Goal: Task Accomplishment & Management: Manage account settings

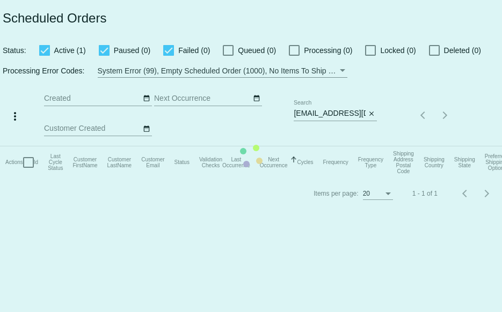
drag, startPoint x: 293, startPoint y: 113, endPoint x: 377, endPoint y: 109, distance: 83.8
click at [377, 146] on mat-table "Actions Id Last Cycle Status Customer FirstName Customer LastName Customer Emai…" at bounding box center [251, 162] width 502 height 32
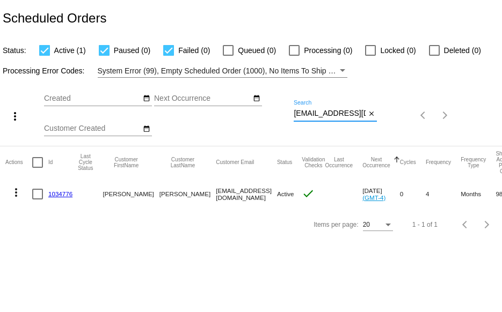
click at [297, 114] on input "[EMAIL_ADDRESS][DOMAIN_NAME]" at bounding box center [329, 113] width 72 height 9
drag, startPoint x: 294, startPoint y: 114, endPoint x: 414, endPoint y: 130, distance: 121.3
click at [414, 130] on div "more_vert Oct Jan Feb Mar [DATE]" at bounding box center [251, 112] width 502 height 68
paste input "yayalady@live"
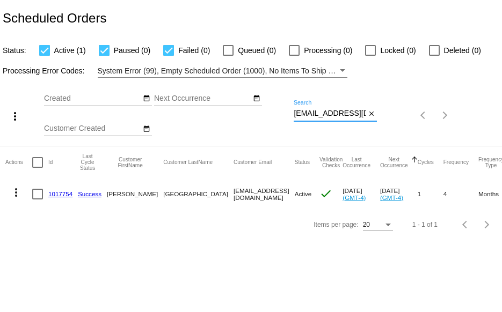
type input "[EMAIL_ADDRESS][DOMAIN_NAME]"
click at [59, 193] on link "1017754" at bounding box center [60, 193] width 24 height 7
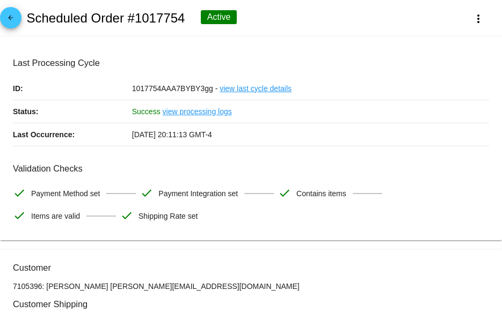
click at [13, 17] on mat-icon "arrow_back" at bounding box center [10, 20] width 13 height 13
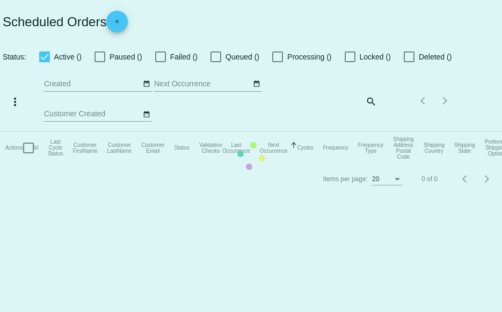
checkbox input "true"
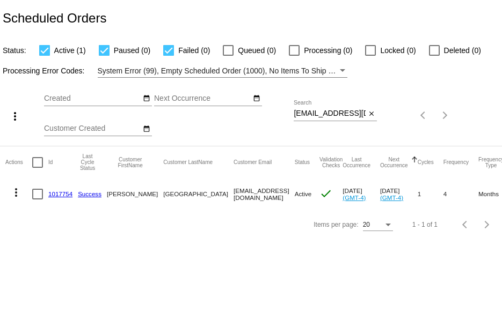
click at [13, 191] on mat-icon "more_vert" at bounding box center [16, 192] width 13 height 13
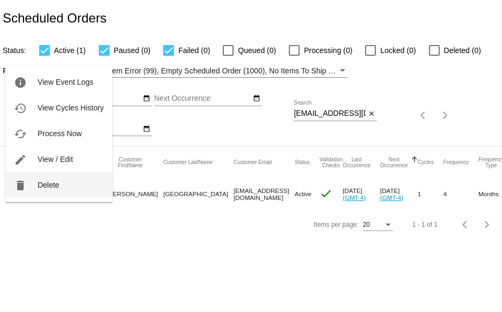
click at [36, 188] on button "delete Delete" at bounding box center [58, 185] width 107 height 26
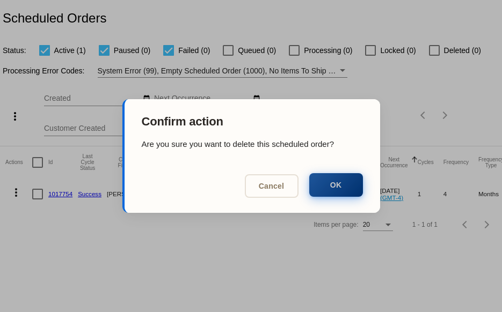
click at [341, 186] on button "OK" at bounding box center [336, 185] width 54 height 24
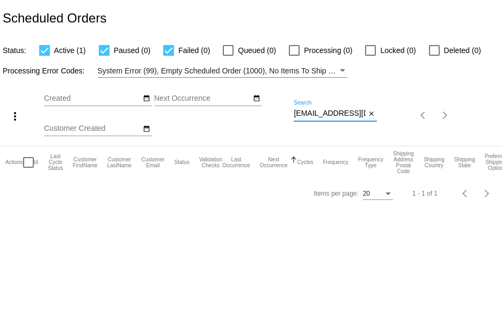
drag, startPoint x: 293, startPoint y: 113, endPoint x: 388, endPoint y: 113, distance: 94.4
click at [388, 113] on div "more_vert Oct Jan Feb Mar [DATE]" at bounding box center [251, 112] width 502 height 68
paste input "panthersfan@m"
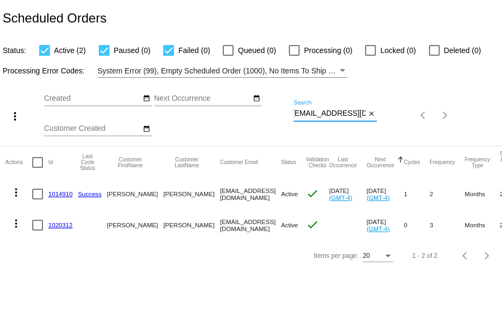
type input "[EMAIL_ADDRESS][DOMAIN_NAME]"
click at [56, 195] on link "1014910" at bounding box center [60, 193] width 24 height 7
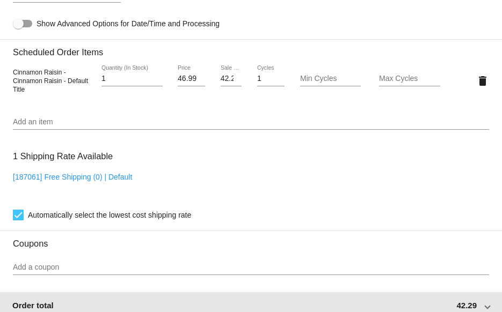
scroll to position [697, 0]
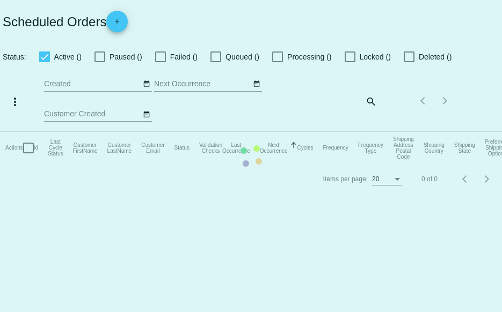
checkbox input "true"
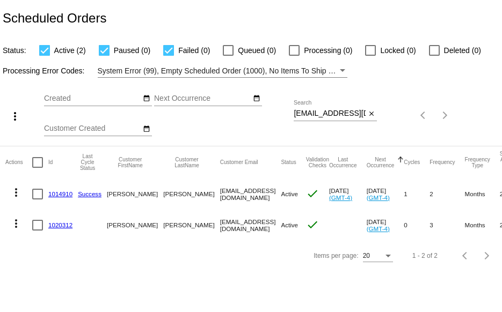
click at [56, 224] on link "1020312" at bounding box center [60, 225] width 24 height 7
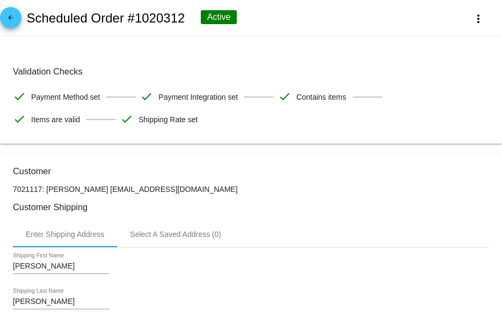
click at [17, 19] on link "arrow_back" at bounding box center [10, 17] width 21 height 21
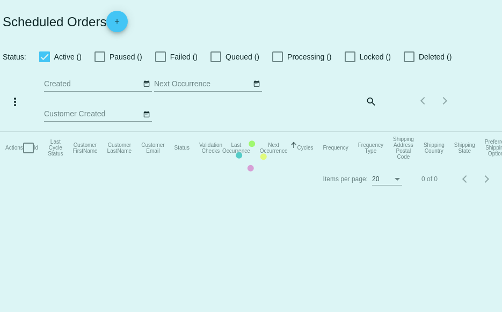
checkbox input "true"
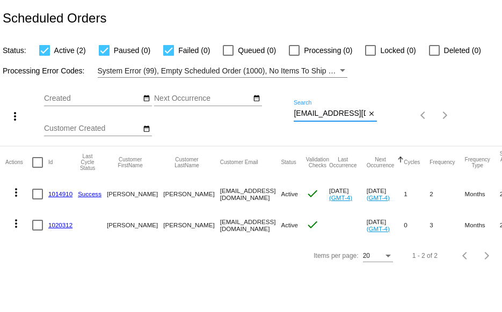
drag, startPoint x: 293, startPoint y: 114, endPoint x: 394, endPoint y: 107, distance: 100.5
click at [384, 110] on div "more_vert Oct Jan Feb Mar [DATE]" at bounding box center [251, 112] width 502 height 68
paste input "[EMAIL_ADDRESS]"
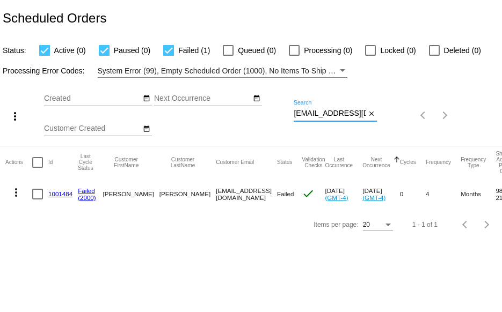
type input "[EMAIL_ADDRESS][DOMAIN_NAME]"
click at [14, 193] on mat-icon "more_vert" at bounding box center [16, 192] width 13 height 13
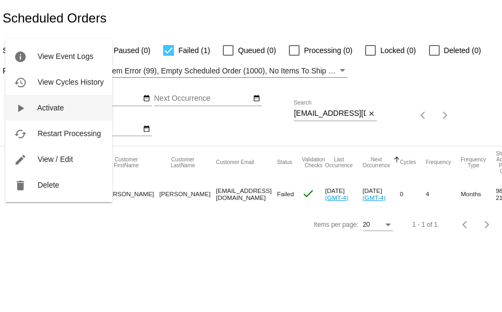
click at [40, 110] on span "Activate" at bounding box center [50, 108] width 27 height 9
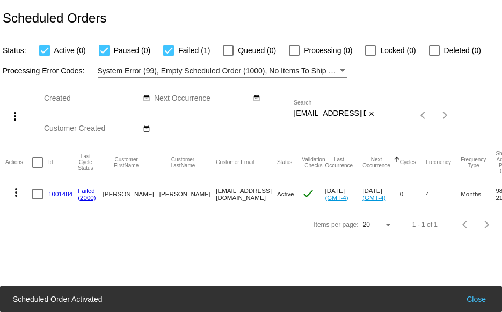
click at [13, 191] on mat-icon "more_vert" at bounding box center [16, 192] width 13 height 13
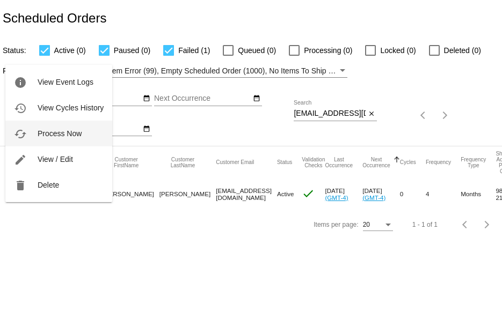
click at [46, 138] on button "cached Process Now" at bounding box center [58, 134] width 107 height 26
